Goal: Register for event/course

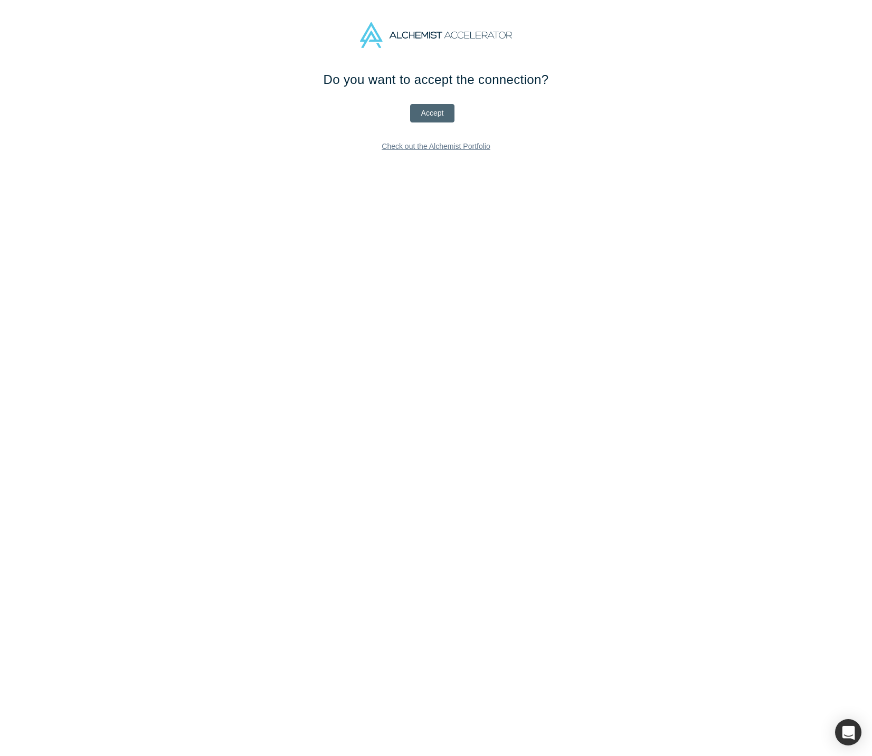
click at [443, 109] on button "Accept" at bounding box center [432, 113] width 45 height 18
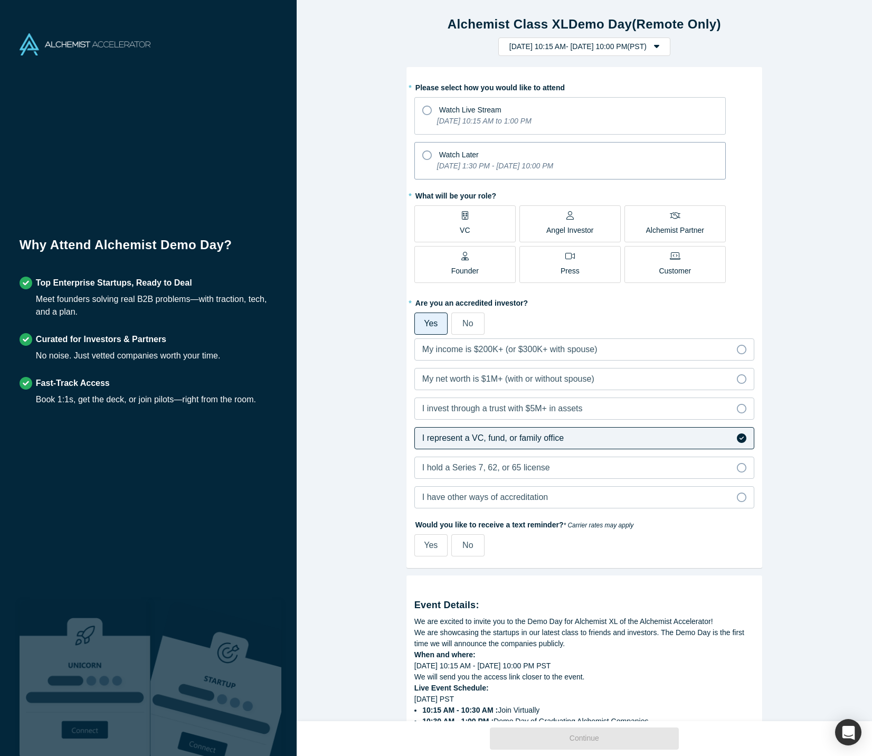
click at [424, 161] on label "Watch Later [DATE] 1:30 PM - [DATE] 10:00 PM" at bounding box center [569, 160] width 311 height 37
click at [0, 0] on input "Watch Later [DATE] 1:30 PM - [DATE] 10:00 PM" at bounding box center [0, 0] width 0 height 0
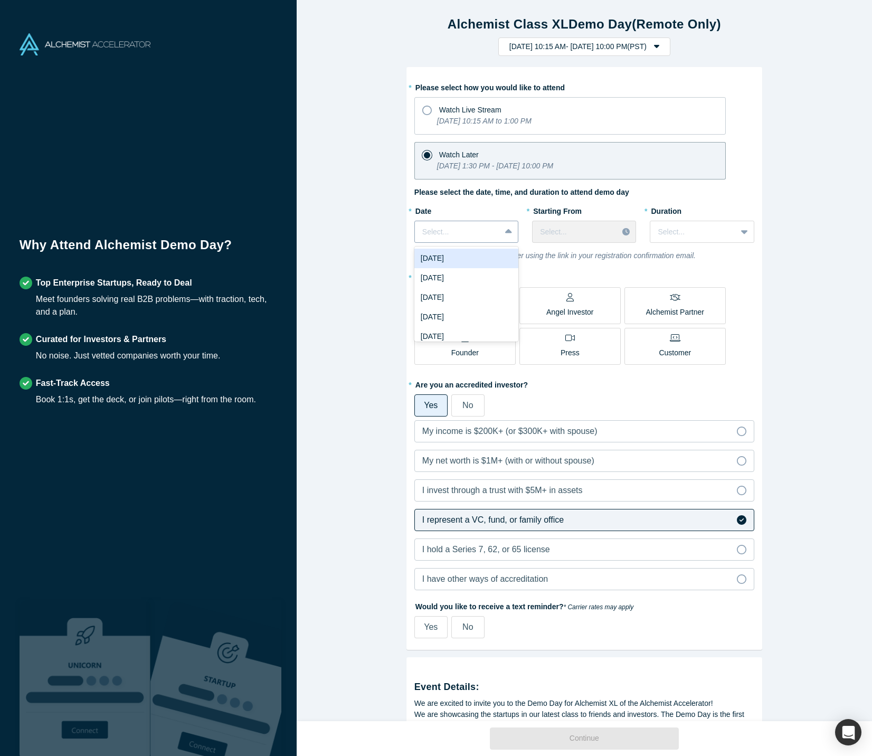
click at [498, 234] on div "Select..." at bounding box center [457, 231] width 85 height 17
click at [492, 254] on div "[DATE]" at bounding box center [466, 259] width 104 height 20
click at [587, 234] on div at bounding box center [575, 231] width 70 height 13
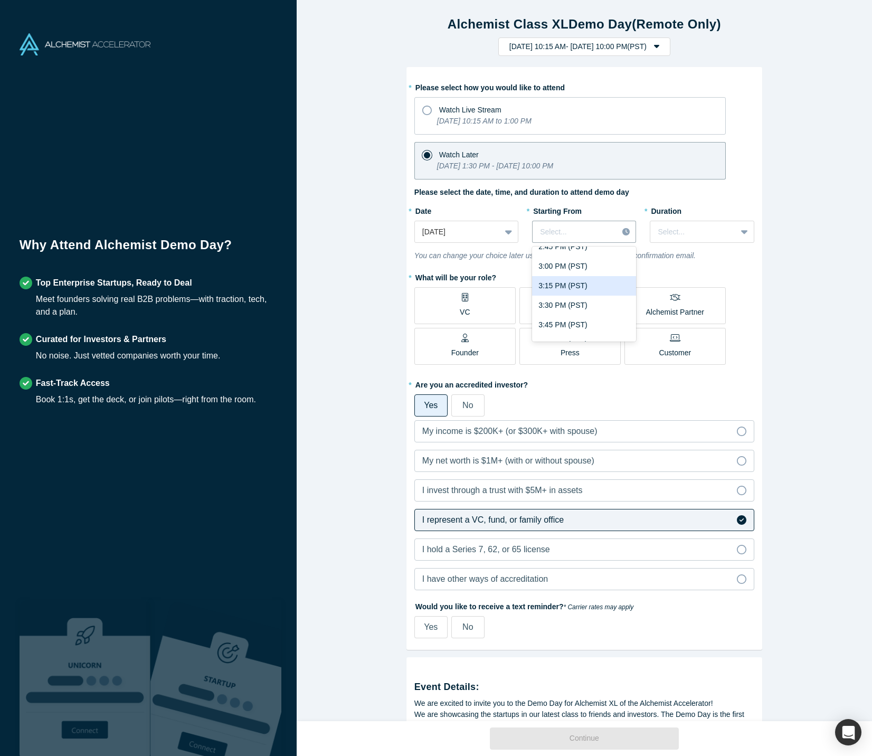
scroll to position [139, 0]
click at [581, 297] on div "3:30 PM (PST)" at bounding box center [584, 295] width 104 height 20
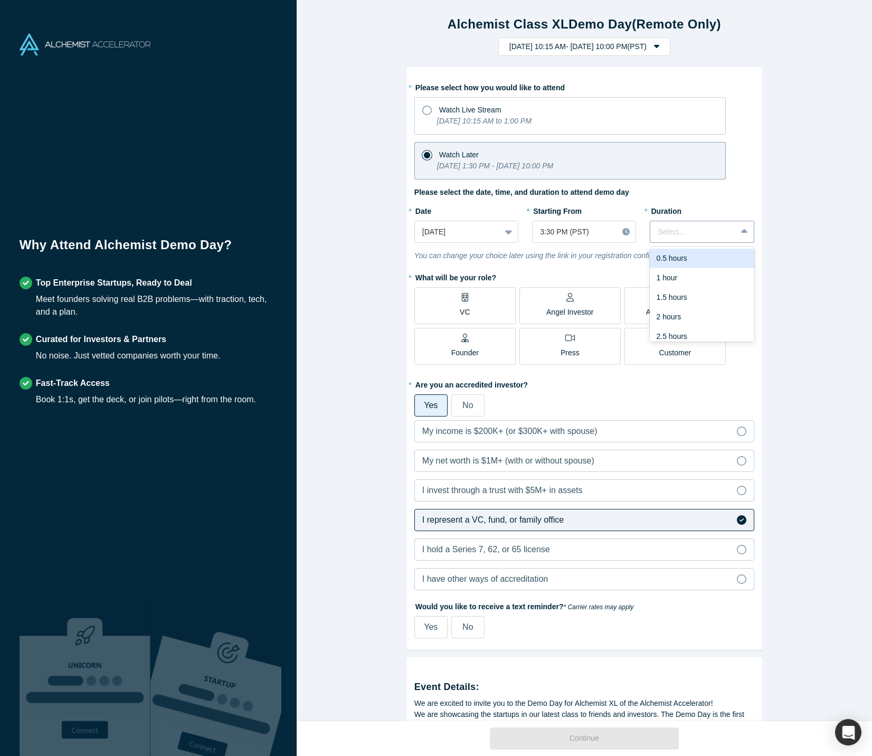
click at [743, 234] on icon at bounding box center [744, 231] width 7 height 11
click at [693, 288] on div "1.5 hours" at bounding box center [701, 291] width 104 height 20
click at [465, 308] on p "VC" at bounding box center [465, 312] width 10 height 11
click at [0, 0] on input "VC" at bounding box center [0, 0] width 0 height 0
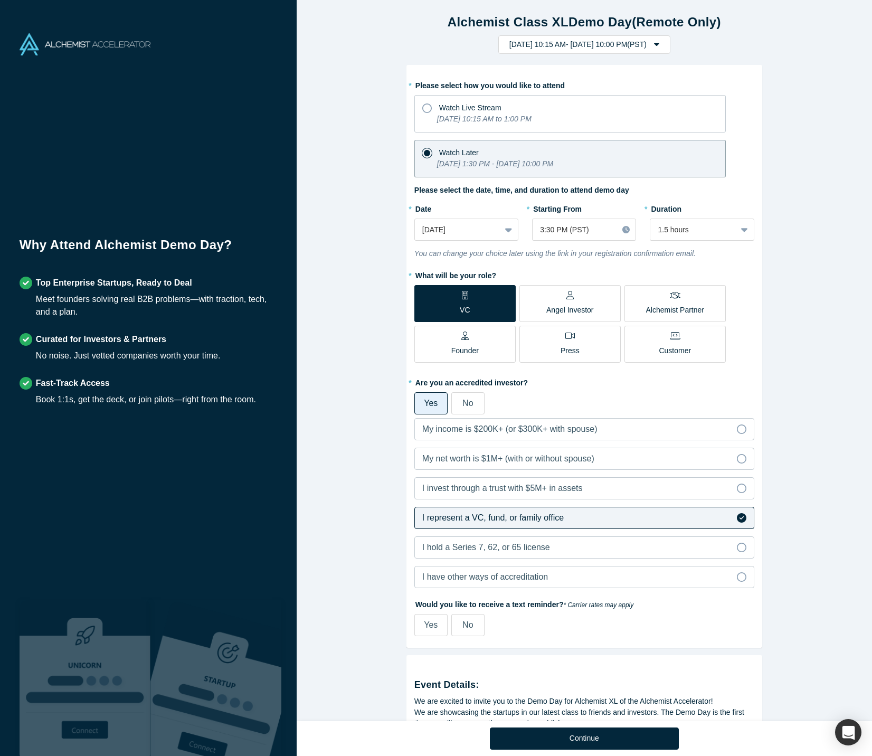
scroll to position [265, 0]
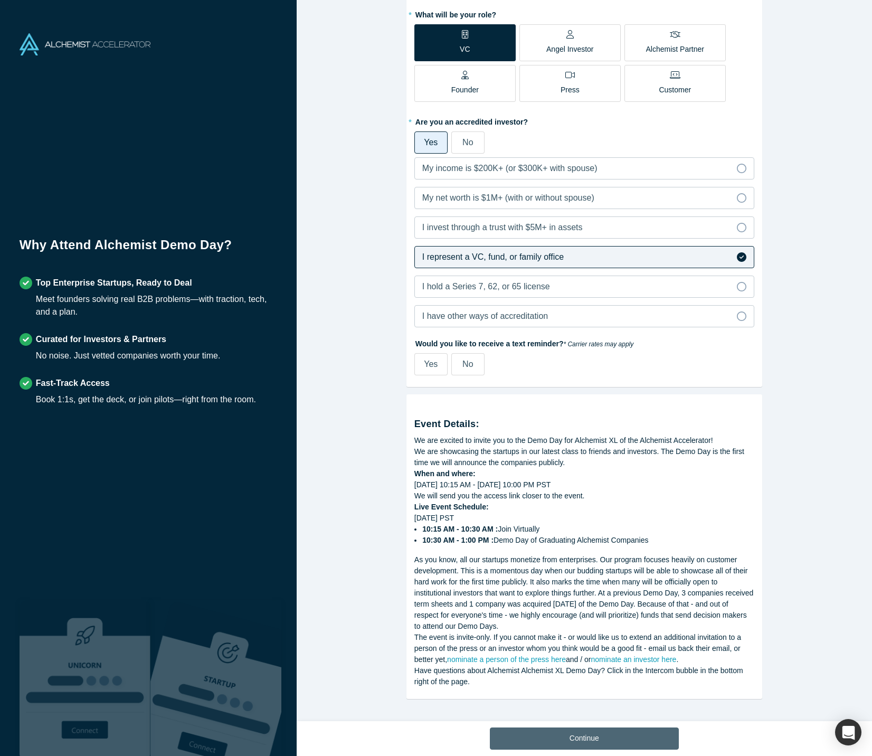
click at [562, 746] on button "Continue" at bounding box center [584, 738] width 189 height 22
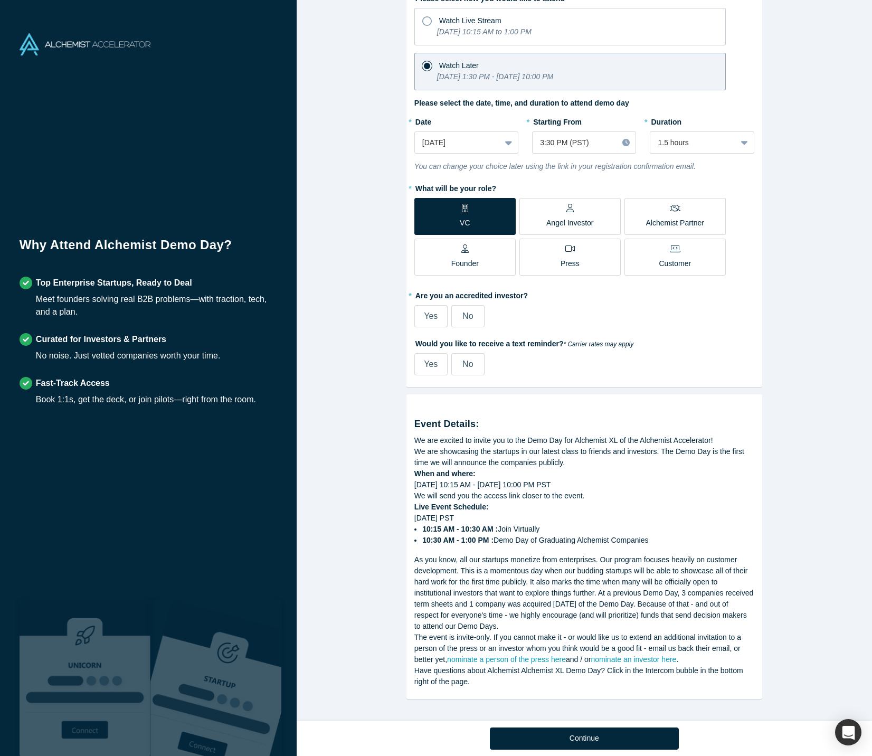
scroll to position [91, 0]
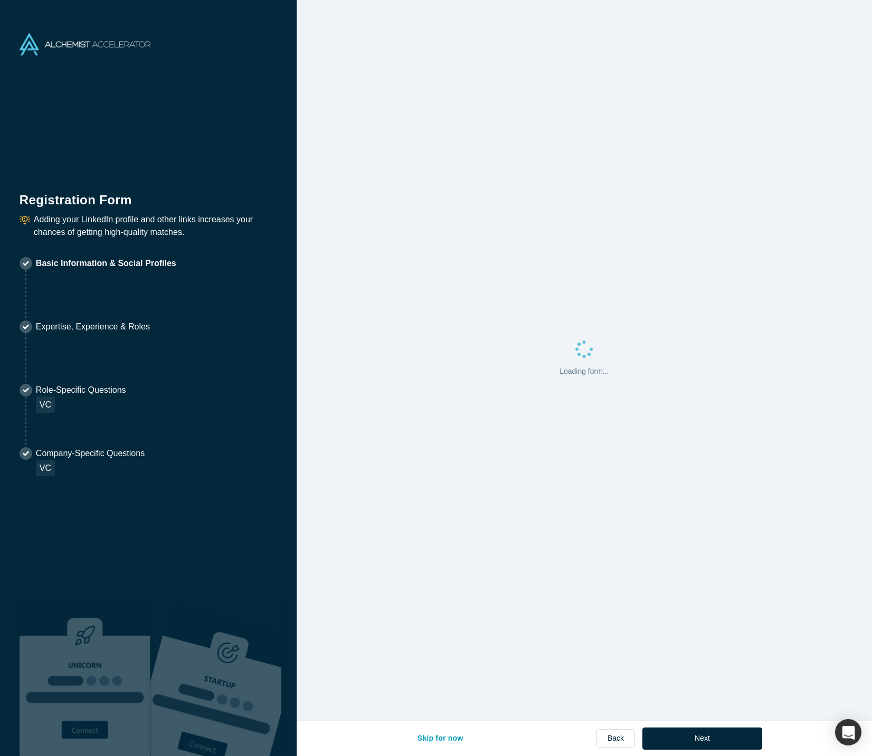
select select "US"
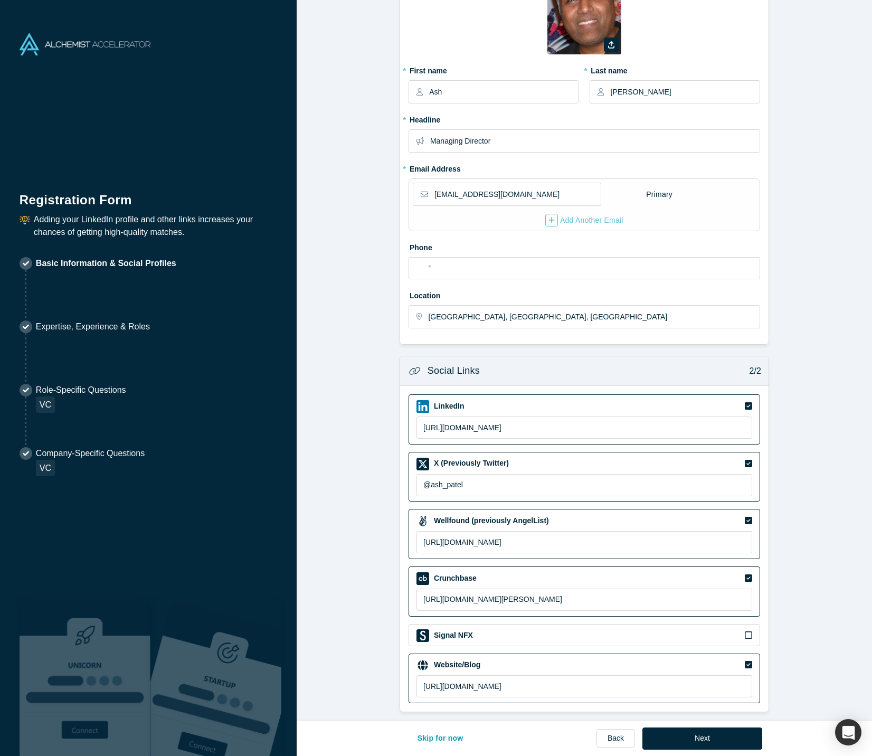
scroll to position [76, 0]
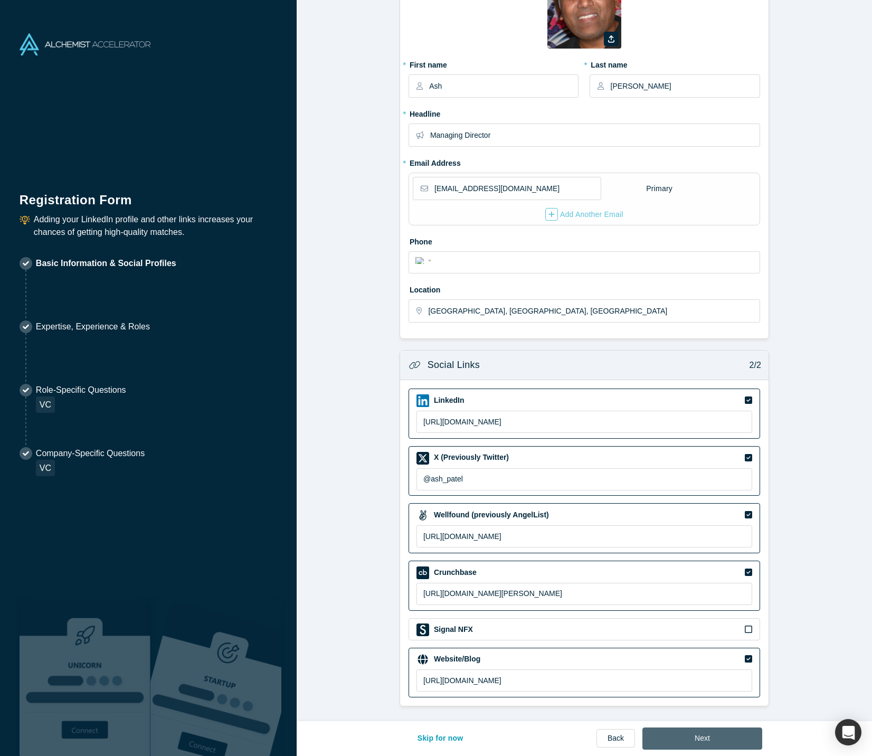
click at [680, 738] on button "Next" at bounding box center [702, 738] width 120 height 22
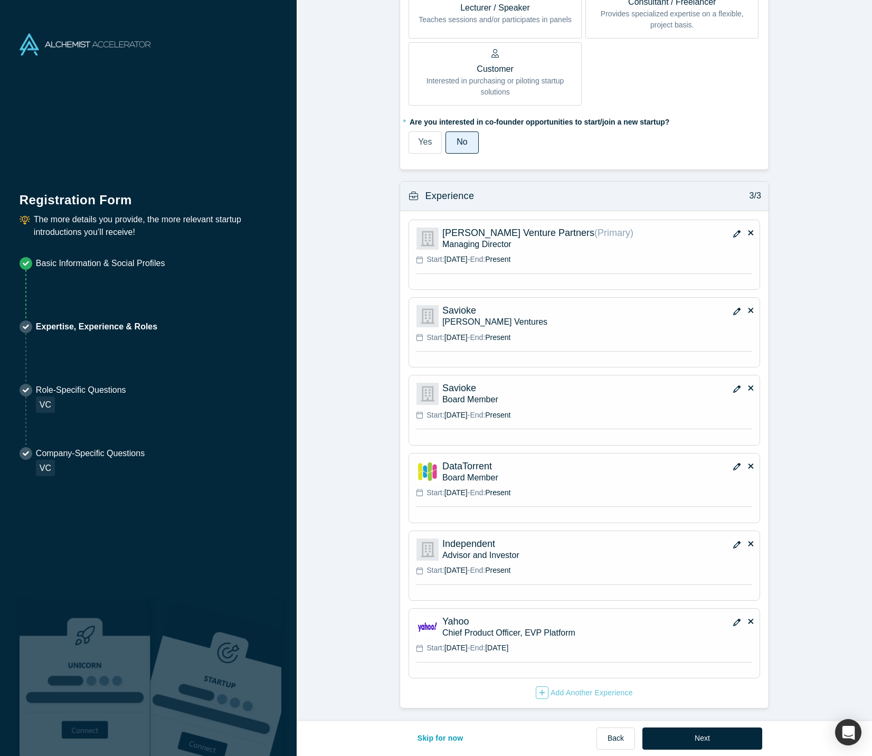
scroll to position [647, 0]
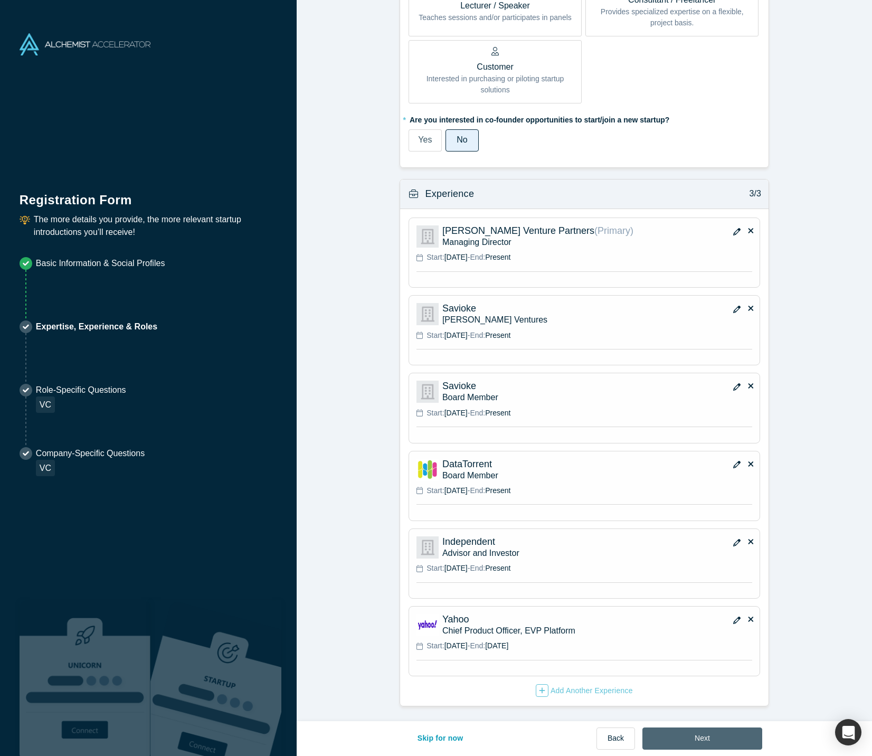
click at [698, 738] on button "Next" at bounding box center [702, 738] width 120 height 22
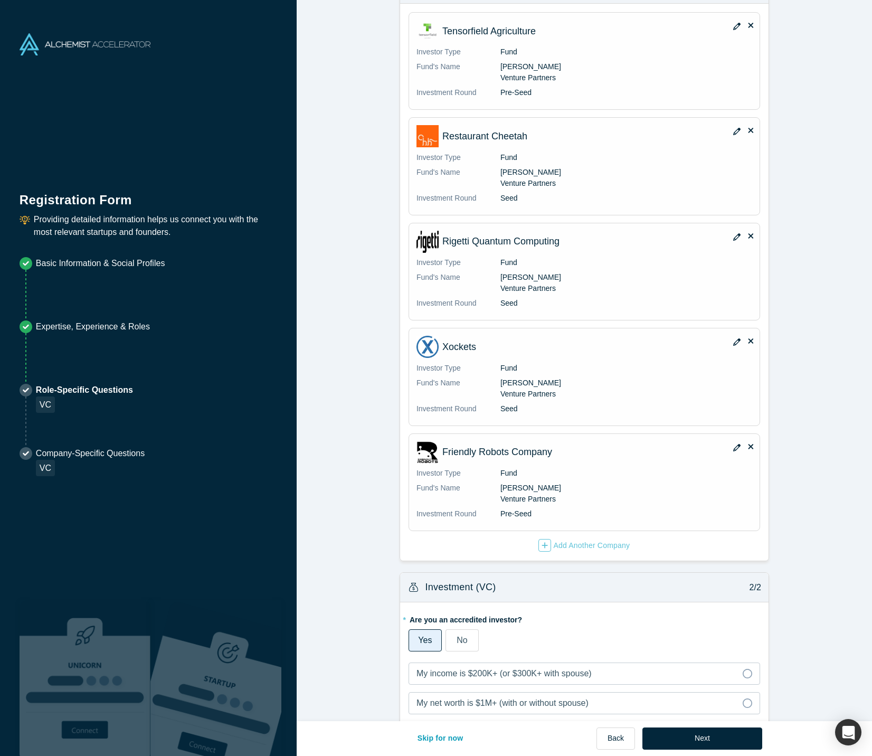
scroll to position [506, 0]
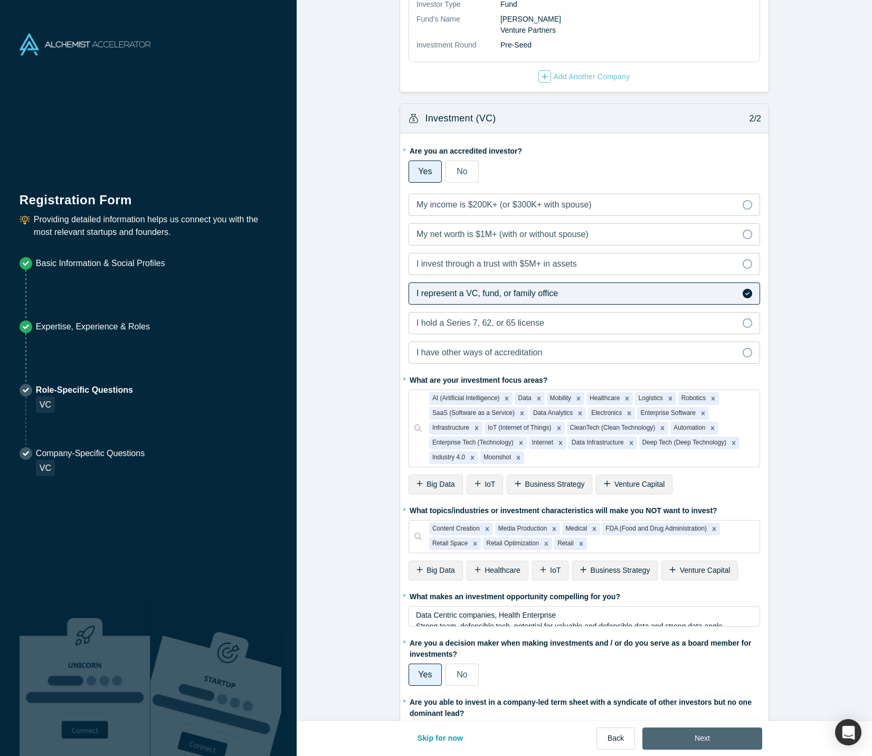
click at [694, 741] on button "Next" at bounding box center [702, 738] width 120 height 22
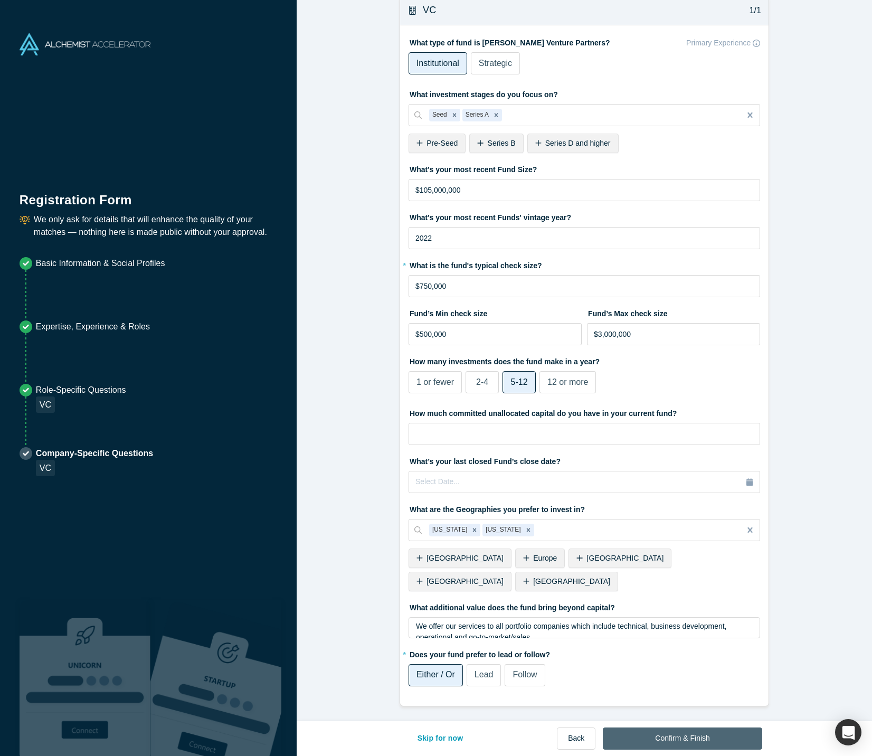
scroll to position [0, 0]
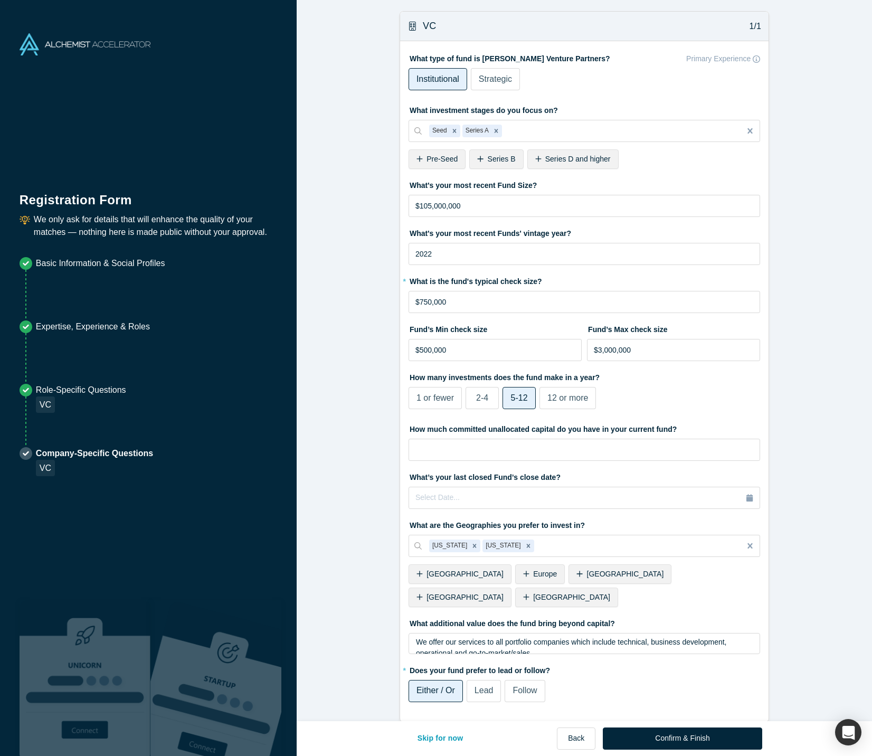
drag, startPoint x: 694, startPoint y: 741, endPoint x: 794, endPoint y: 717, distance: 102.6
click at [794, 717] on div "Alchemist Portfolio (VC) 1/2 Company Tensorfield Agriculture To pick up a dragg…" at bounding box center [584, 378] width 575 height 756
click at [710, 733] on button "Confirm & Finish" at bounding box center [682, 738] width 159 height 22
